Goal: Task Accomplishment & Management: Use online tool/utility

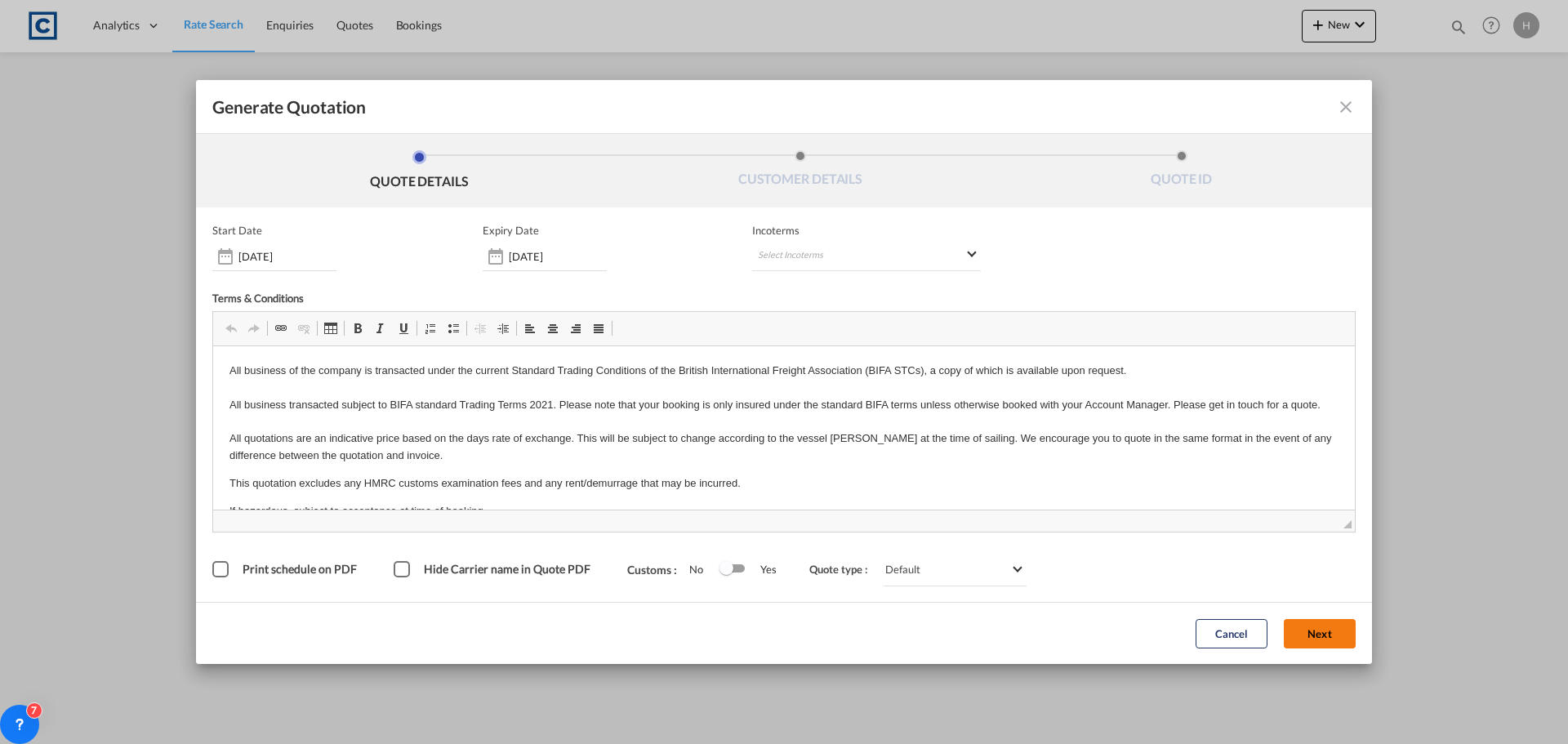
click at [1331, 624] on button "Next" at bounding box center [1320, 635] width 72 height 30
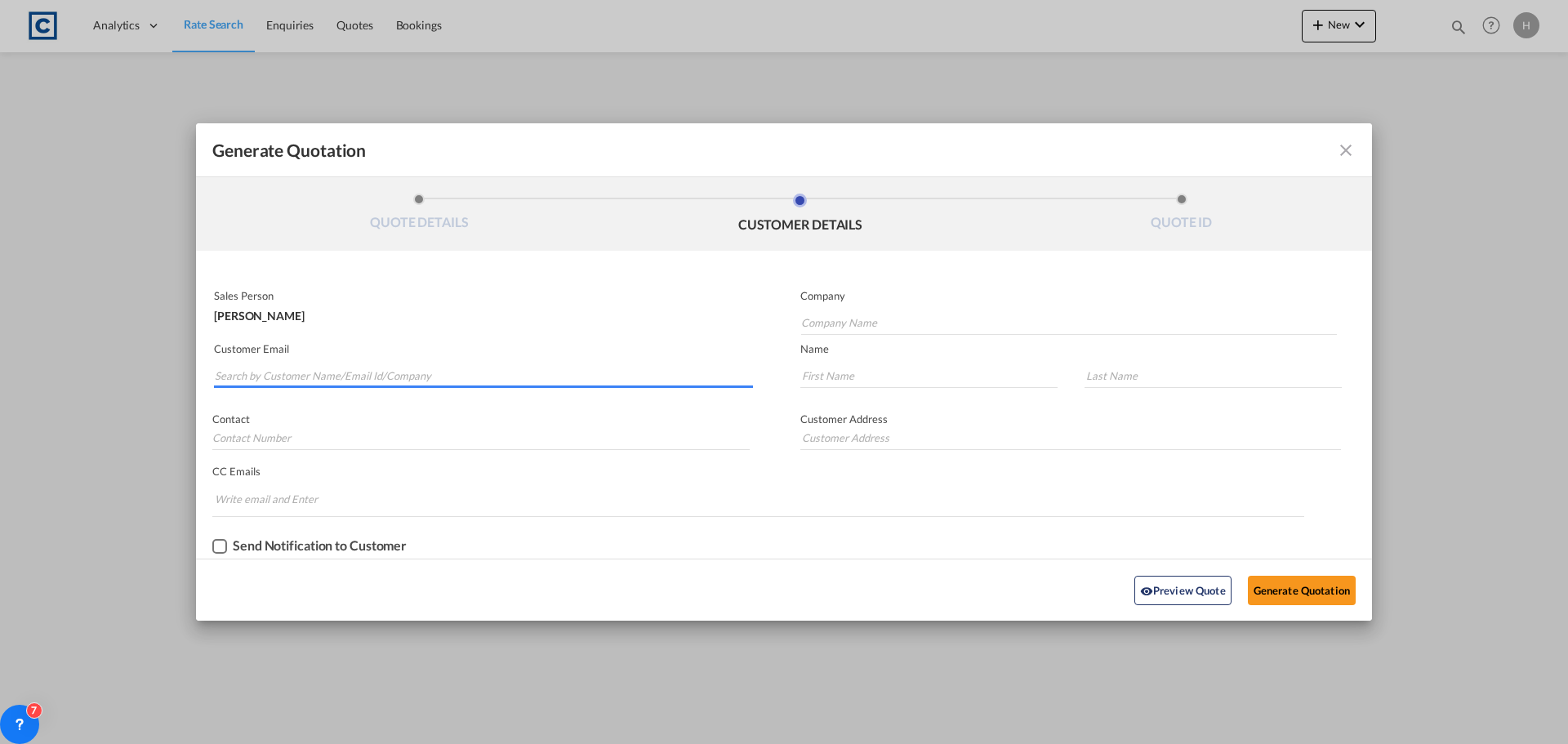
click at [458, 376] on input "Search by Customer Name/Email Id/Company" at bounding box center [483, 375] width 538 height 24
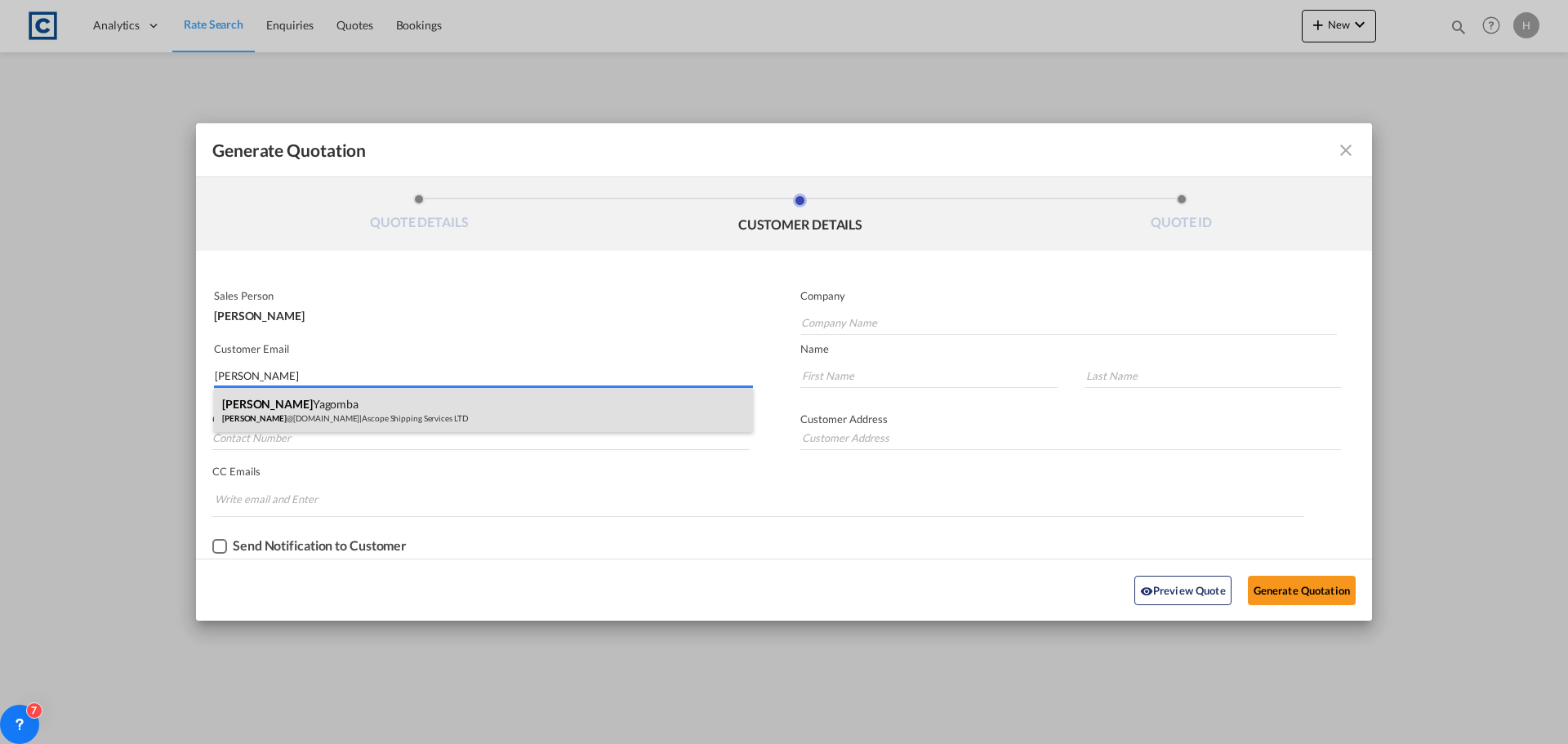
type input "[PERSON_NAME]"
click at [470, 405] on div "[PERSON_NAME] Yagomba [PERSON_NAME] @[DOMAIN_NAME] | Ascope Shipping Services L…" at bounding box center [483, 410] width 539 height 44
type input "Ascope Shipping Services LTD"
type input "[PERSON_NAME][EMAIL_ADDRESS][DOMAIN_NAME]"
type input "[PERSON_NAME]"
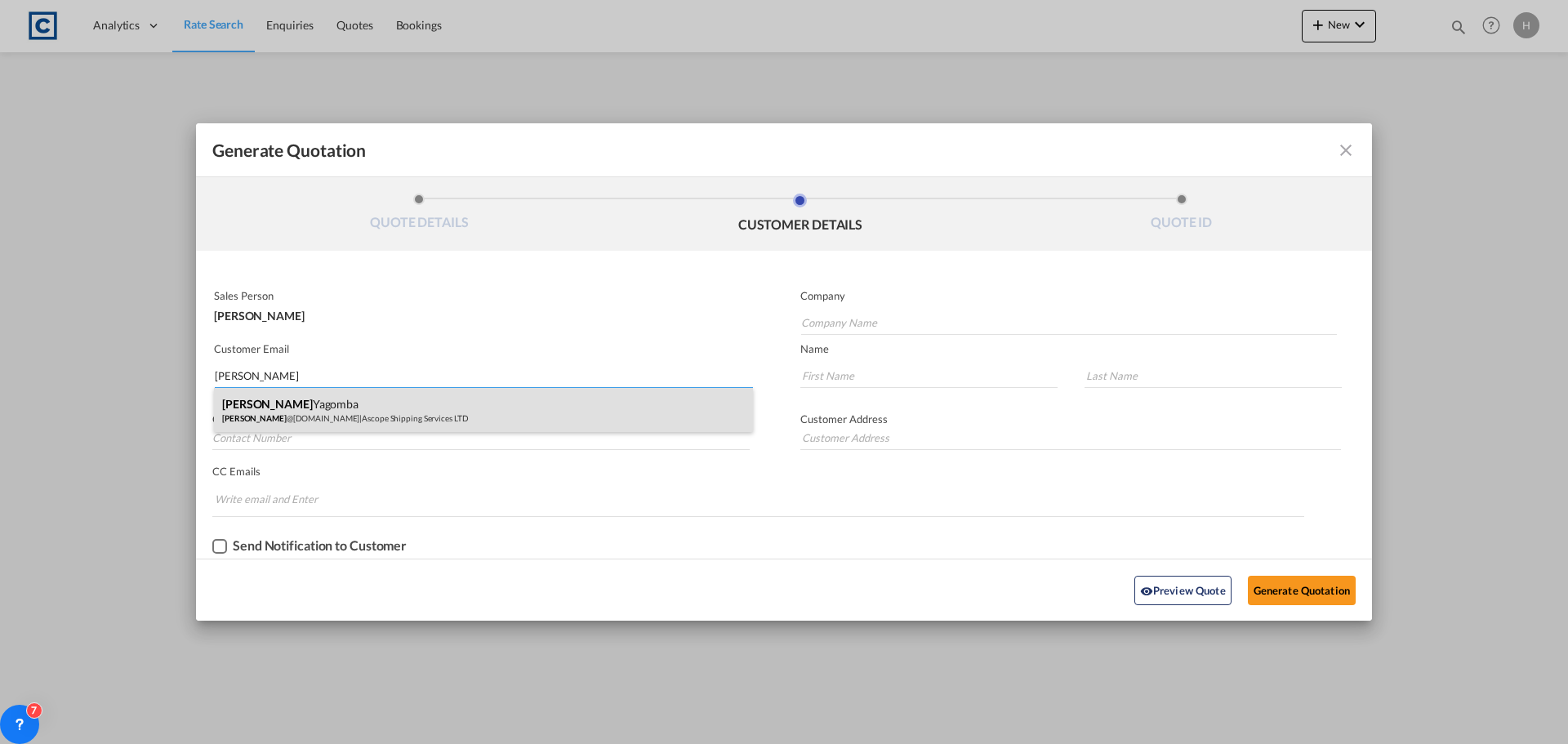
type input "Yagomba"
type input "01482228366"
type input "[GEOGRAPHIC_DATA], [GEOGRAPHIC_DATA], [GEOGRAPHIC_DATA]. HU3 4HH."
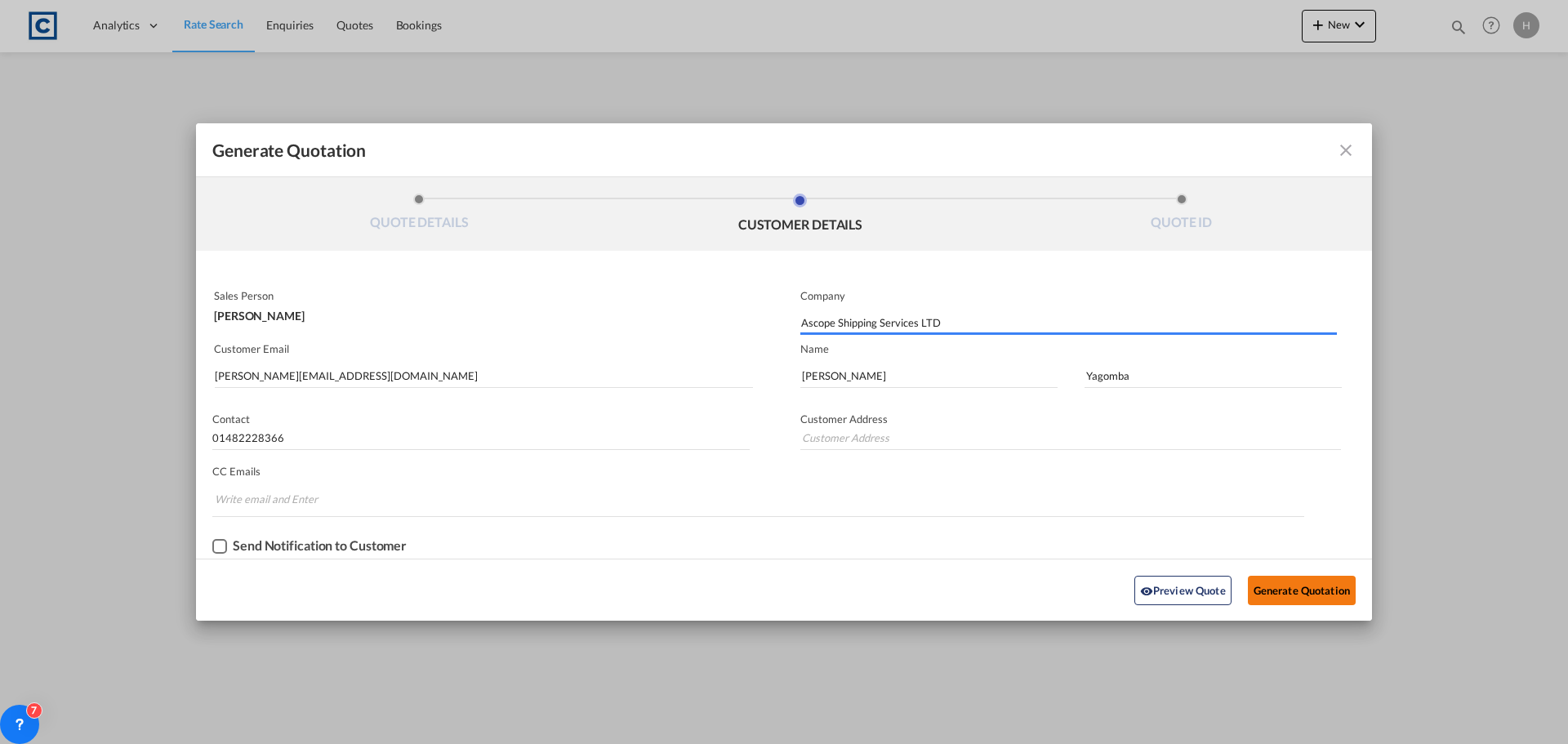
click at [1332, 594] on button "Generate Quotation" at bounding box center [1302, 591] width 107 height 30
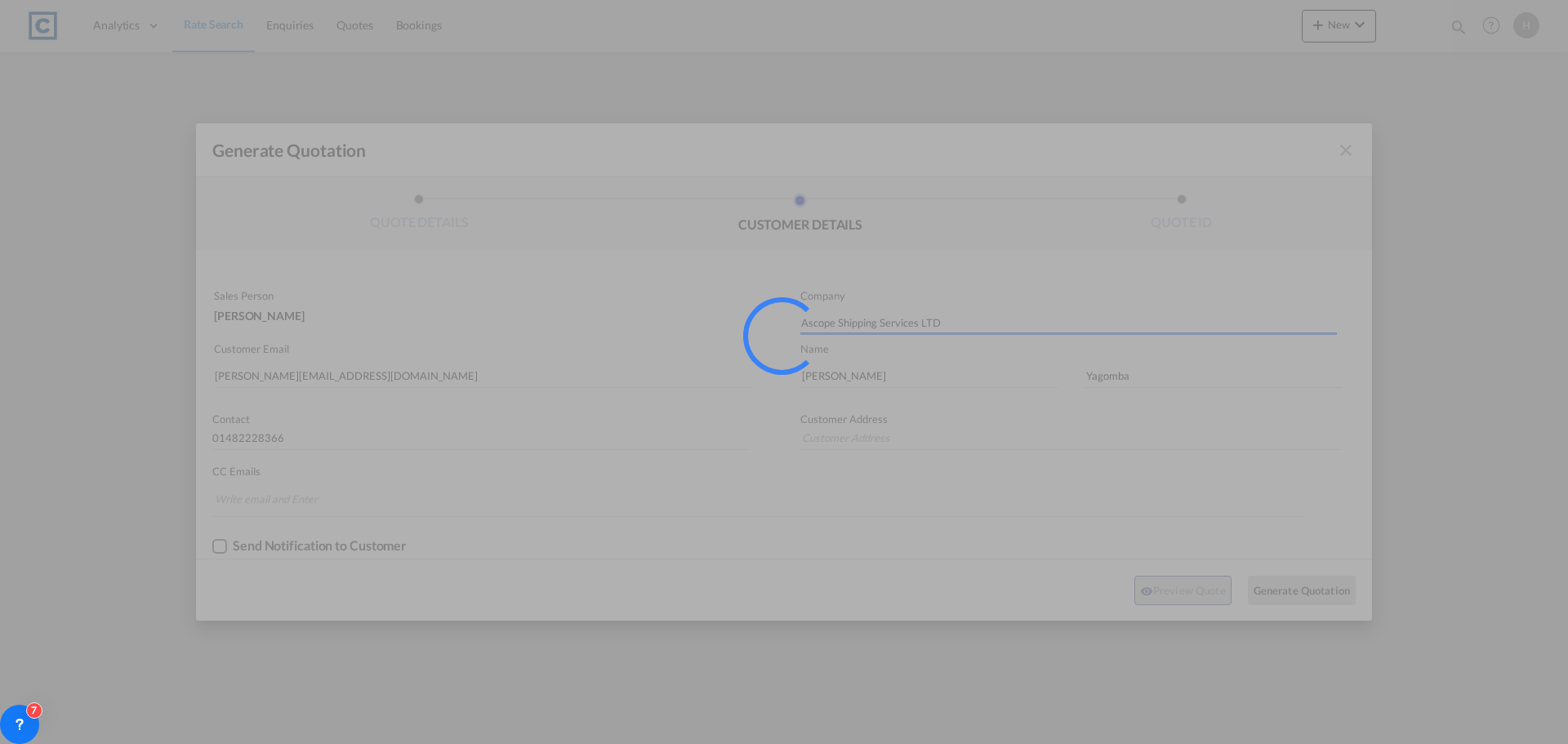
type input "[GEOGRAPHIC_DATA], [GEOGRAPHIC_DATA], [GEOGRAPHIC_DATA]. HU3 4HH."
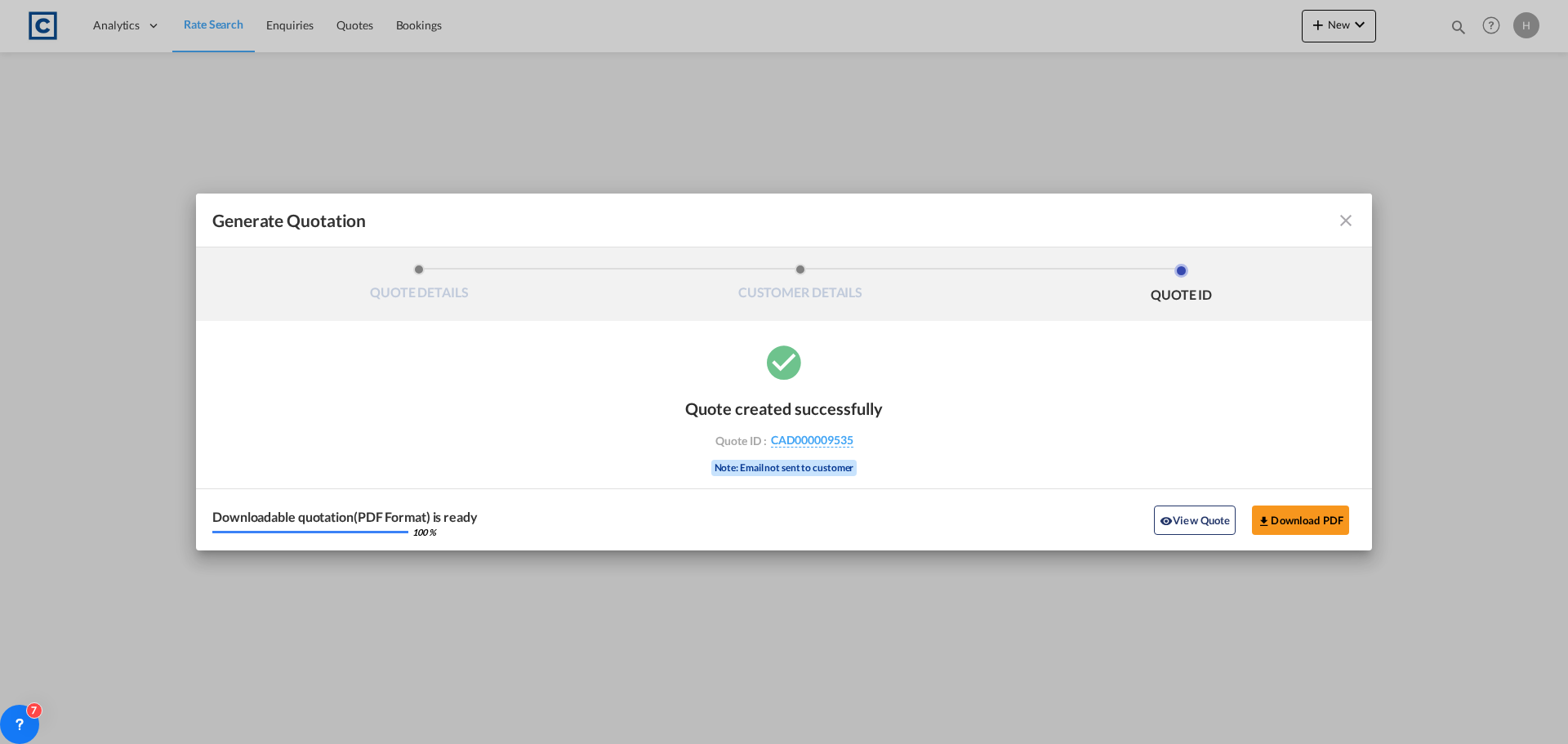
click at [1185, 529] on button "View Quote" at bounding box center [1195, 521] width 82 height 30
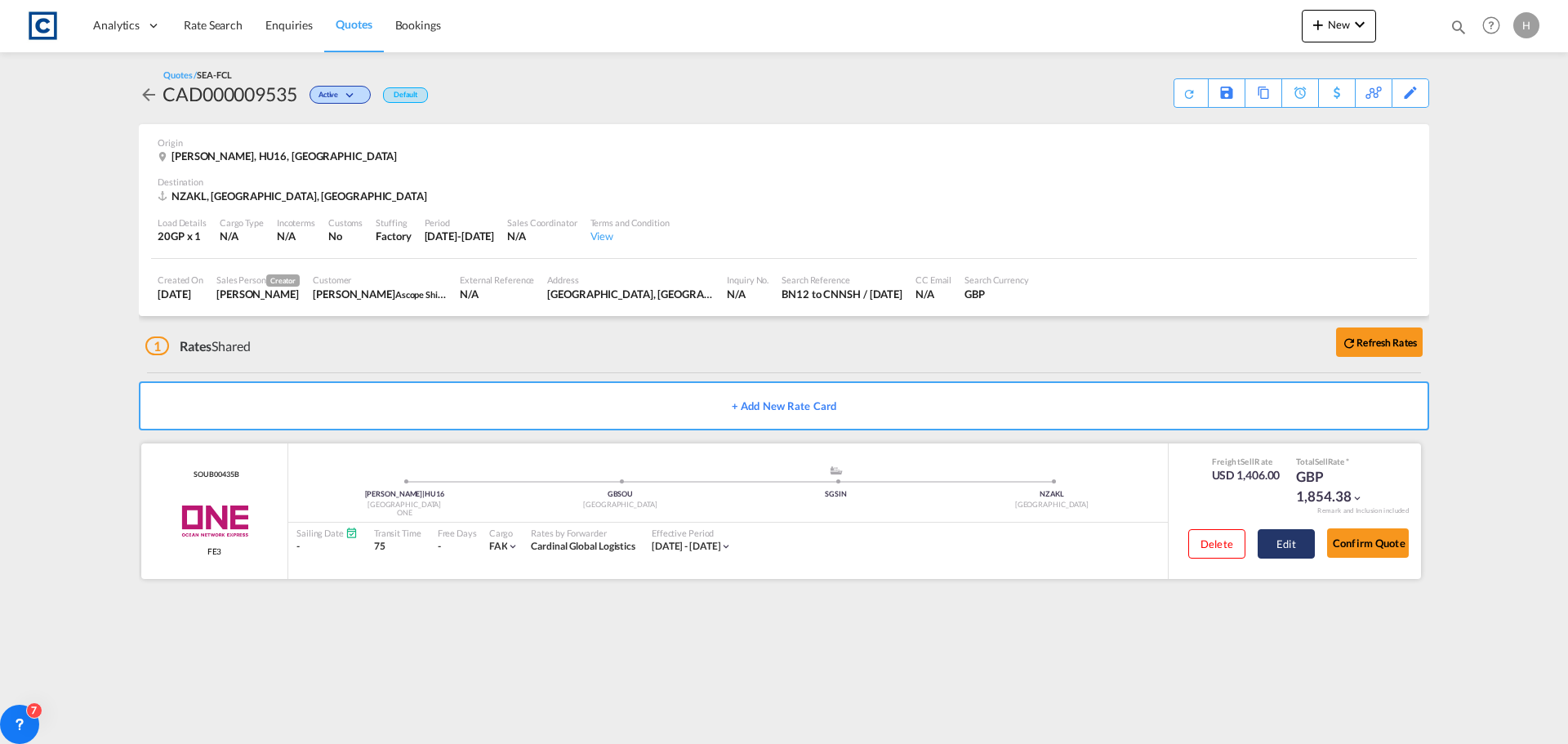
click at [1292, 544] on button "Edit" at bounding box center [1286, 544] width 57 height 30
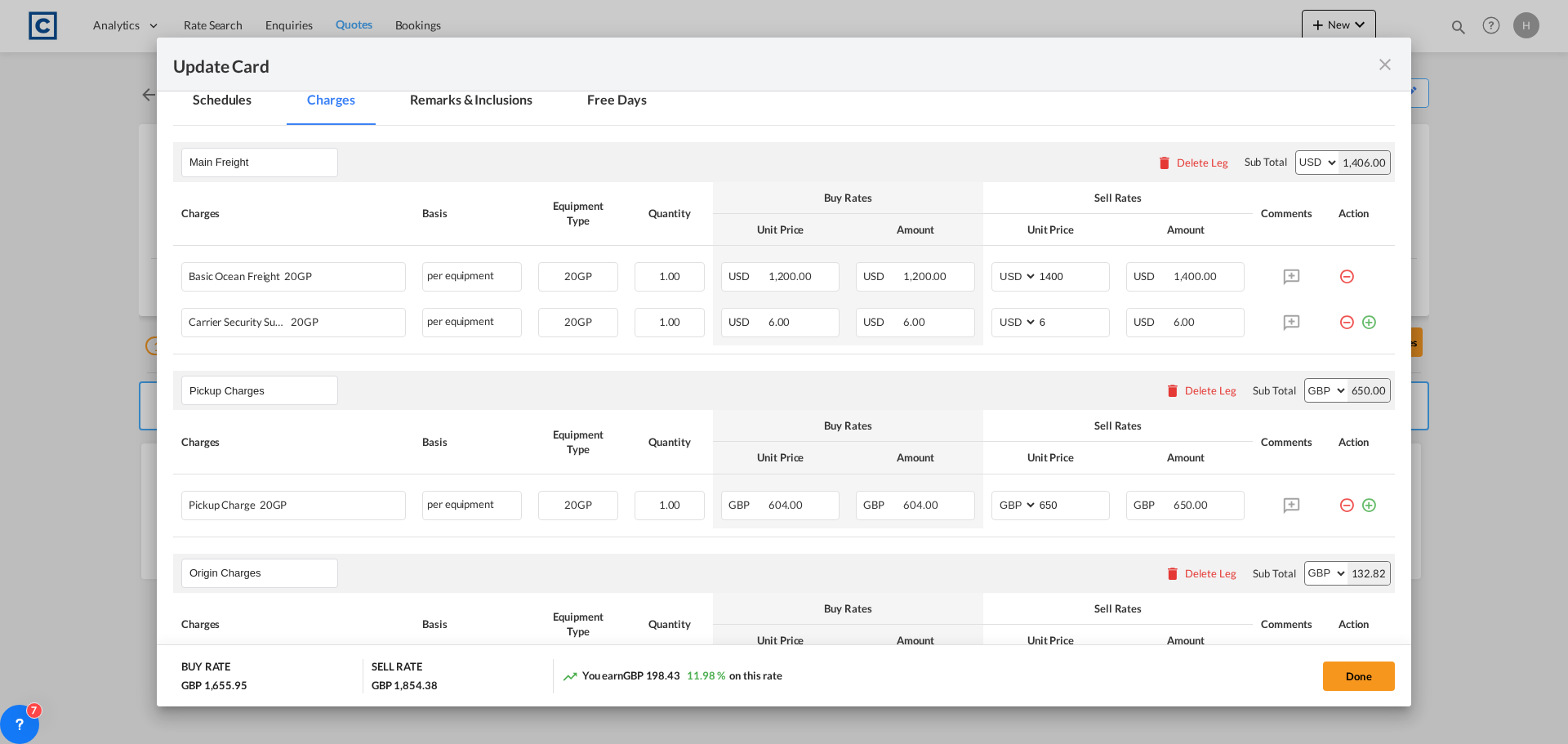
scroll to position [490, 0]
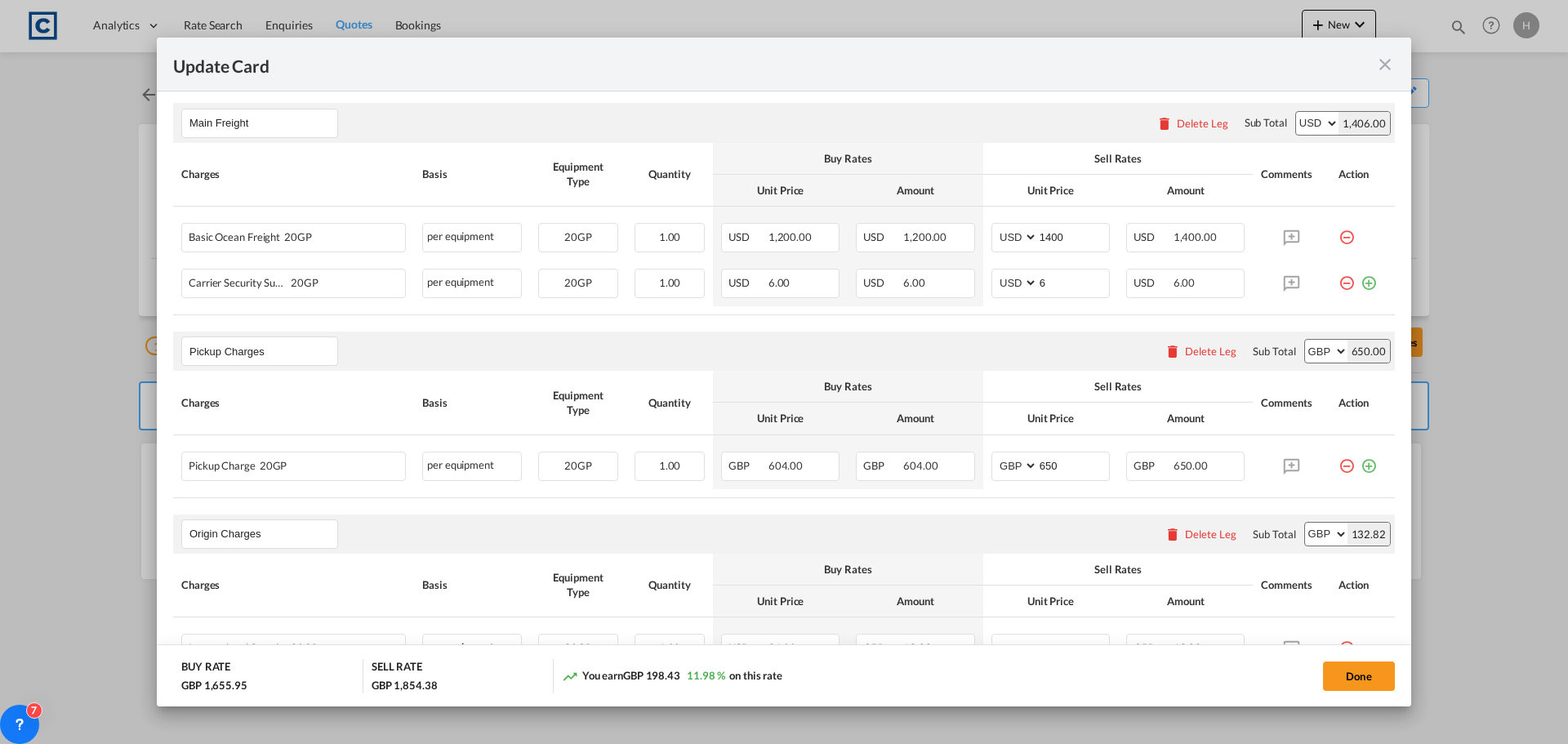
click at [1386, 70] on md-icon "icon-close fg-AAA8AD m-0 pointer" at bounding box center [1385, 64] width 19 height 19
